Goal: Find specific page/section: Find specific page/section

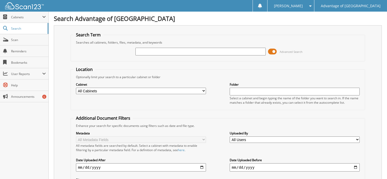
click at [269, 56] on div "Advanced Search" at bounding box center [217, 51] width 289 height 14
click at [271, 53] on span at bounding box center [272, 52] width 9 height 8
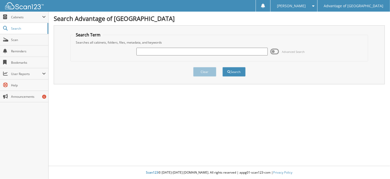
click at [197, 52] on input "text" at bounding box center [202, 52] width 131 height 8
type input "45513"
click at [238, 70] on button "Search" at bounding box center [234, 72] width 23 height 10
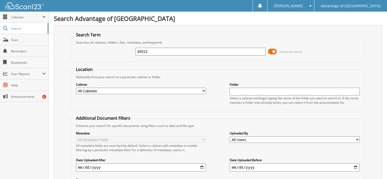
click at [280, 52] on span "Advanced Search" at bounding box center [291, 52] width 23 height 4
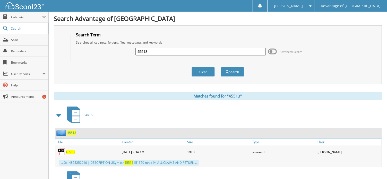
drag, startPoint x: 207, startPoint y: 51, endPoint x: 56, endPoint y: 53, distance: 151.0
click at [56, 53] on div "Search Term Searches all cabinets, folders, files, metadata, and keywords 45513…" at bounding box center [218, 54] width 328 height 59
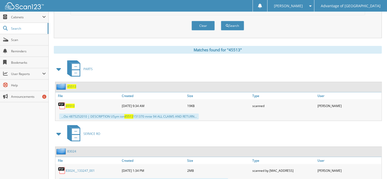
scroll to position [129, 0]
